Goal: Task Accomplishment & Management: Use online tool/utility

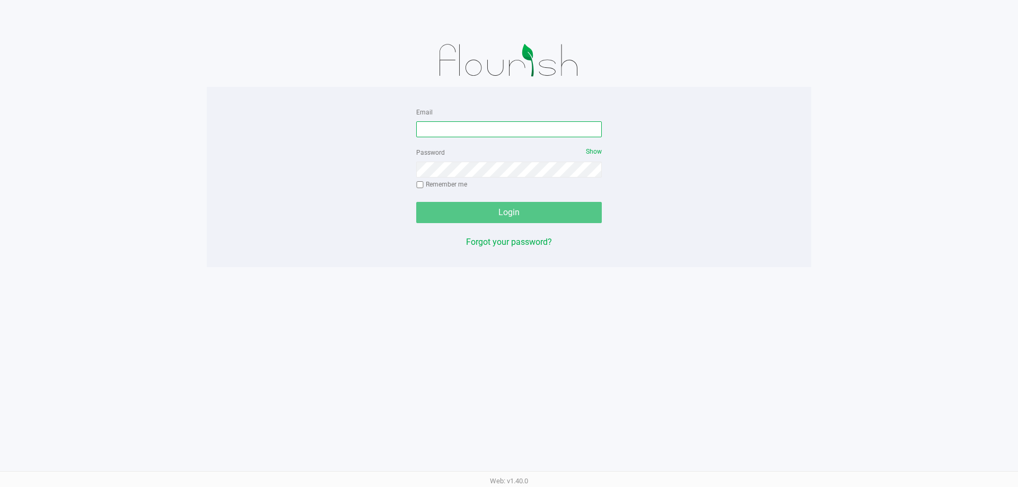
click at [461, 129] on input "Email" at bounding box center [509, 129] width 186 height 16
type input "aboutboul@liveparallel.com"
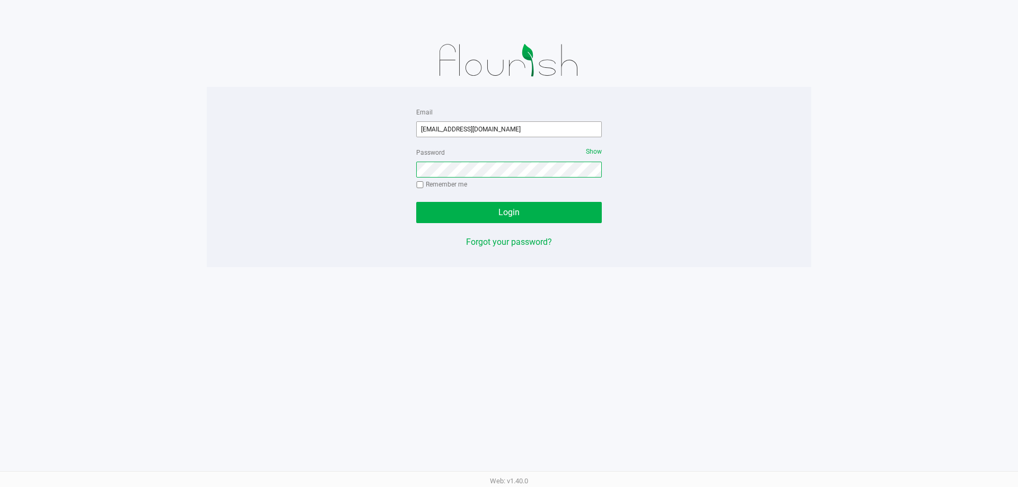
click at [416, 202] on button "Login" at bounding box center [509, 212] width 186 height 21
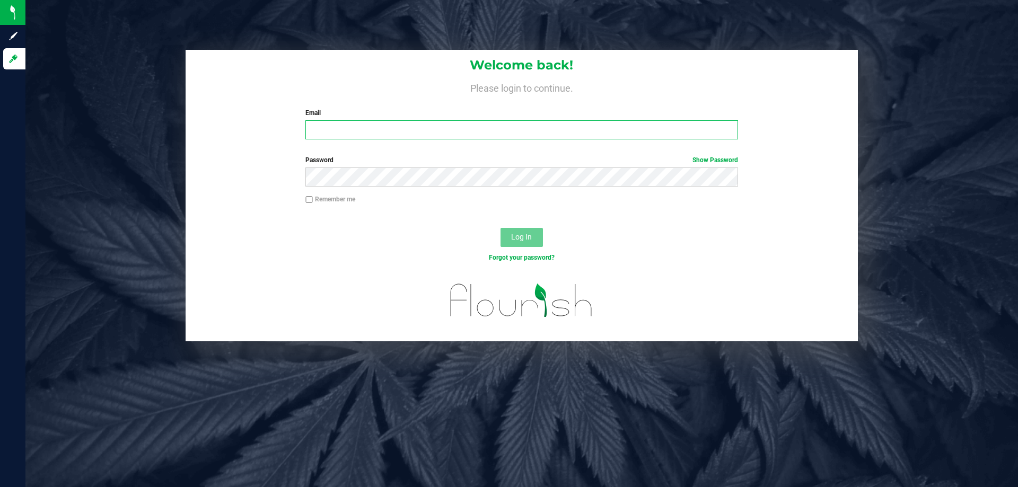
click at [387, 120] on div "Email Required Please format your email correctly." at bounding box center [521, 123] width 448 height 31
type input "aboutboul@liveparallel.com"
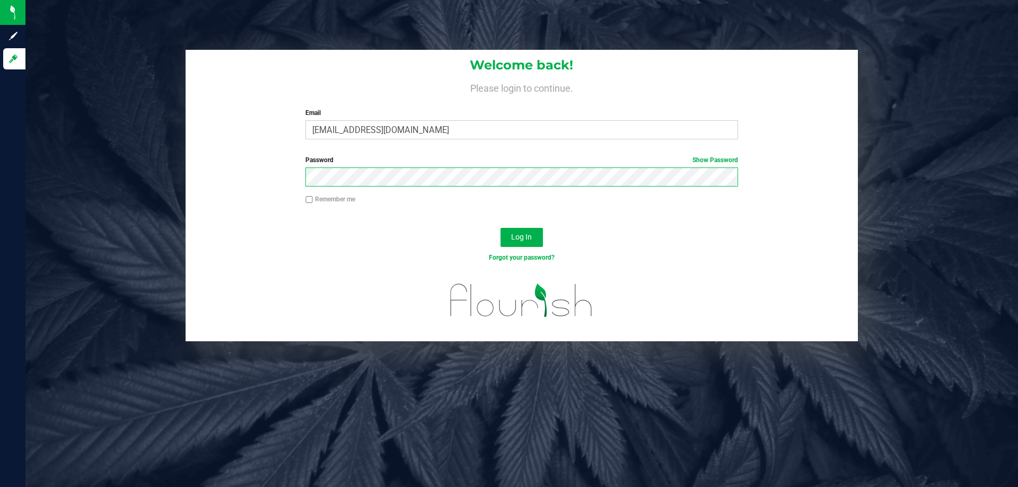
click at [500, 228] on button "Log In" at bounding box center [521, 237] width 42 height 19
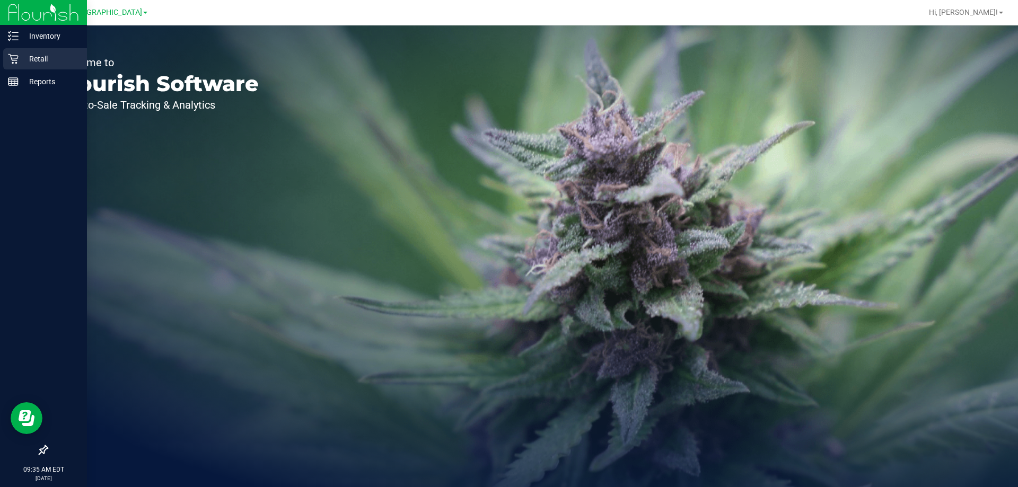
click at [26, 53] on p "Retail" at bounding box center [51, 58] width 64 height 13
